Goal: Task Accomplishment & Management: Use online tool/utility

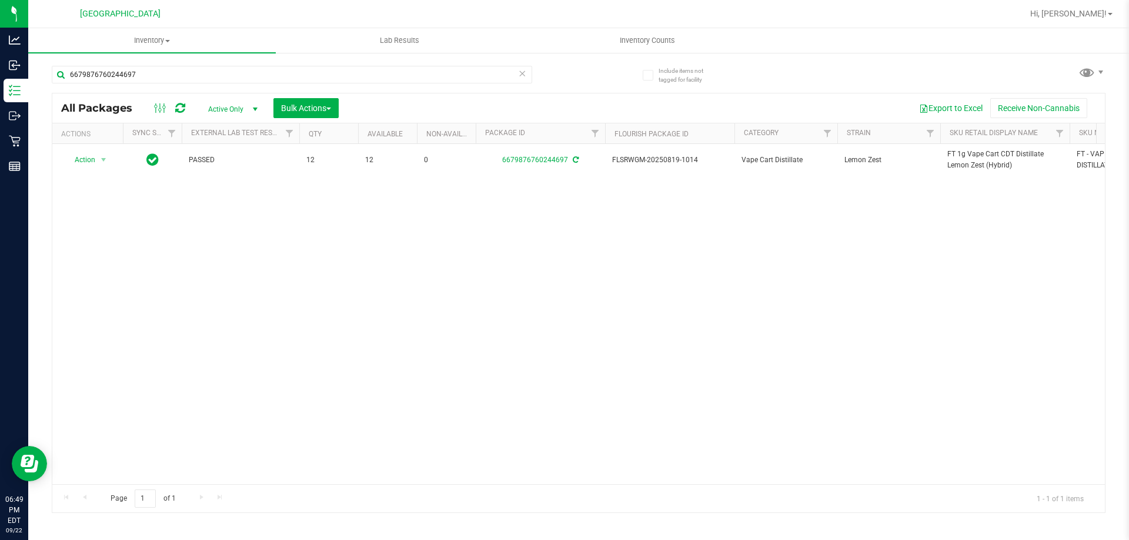
click at [188, 65] on div "6679876760244697" at bounding box center [315, 74] width 527 height 38
click at [177, 73] on input "6679876760244697" at bounding box center [292, 75] width 480 height 18
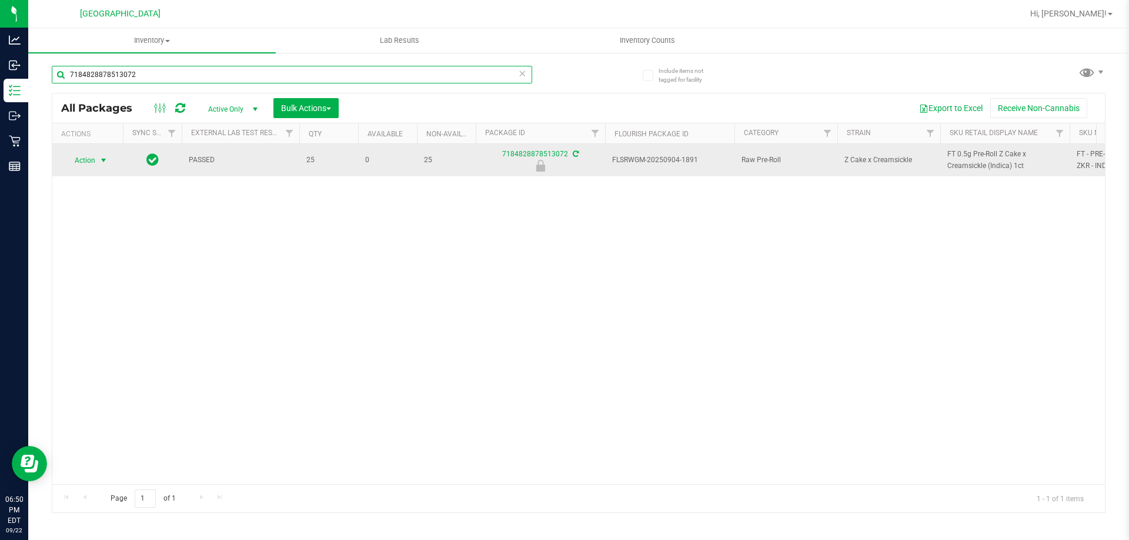
type input "7184828878513072"
click at [95, 163] on span "Action" at bounding box center [80, 160] width 32 height 16
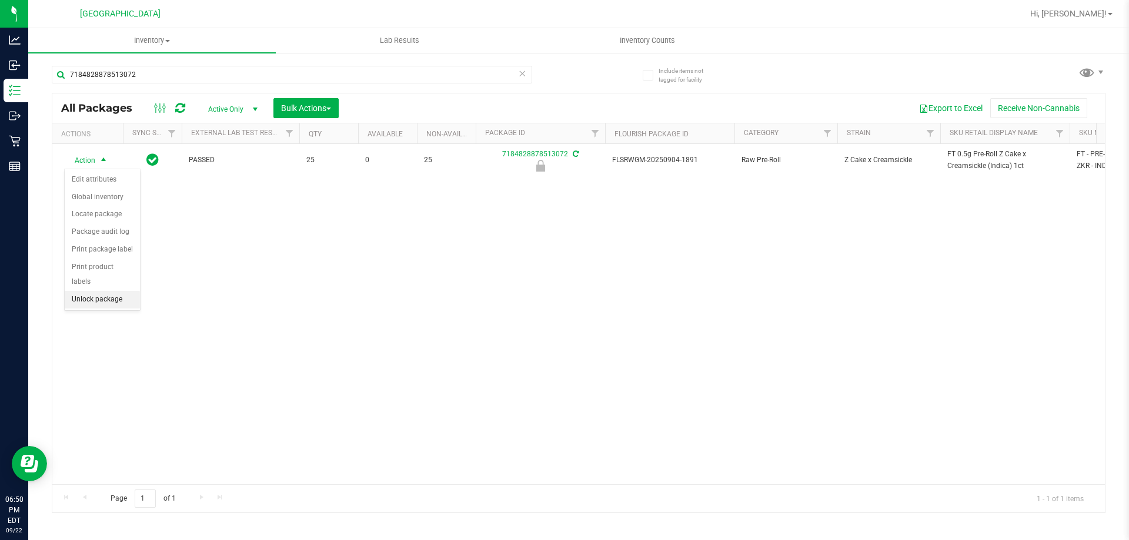
click at [105, 291] on li "Unlock package" at bounding box center [102, 300] width 75 height 18
